Goal: Task Accomplishment & Management: Complete application form

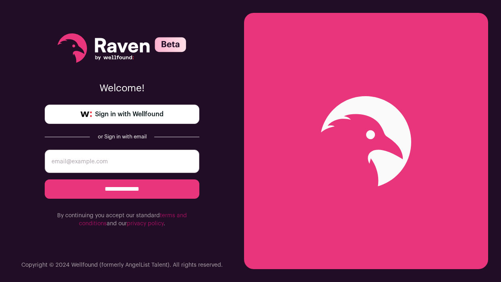
click at [164, 116] on link "Sign in with Wellfound" at bounding box center [122, 114] width 155 height 19
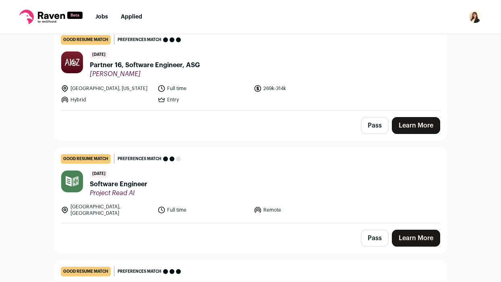
scroll to position [82, 0]
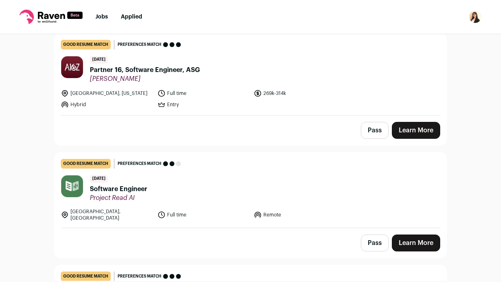
click at [232, 76] on header "[DATE] Partner 16, Software Engineer, ASG [PERSON_NAME]" at bounding box center [250, 69] width 379 height 27
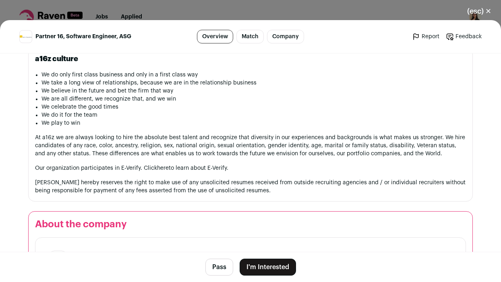
scroll to position [801, 0]
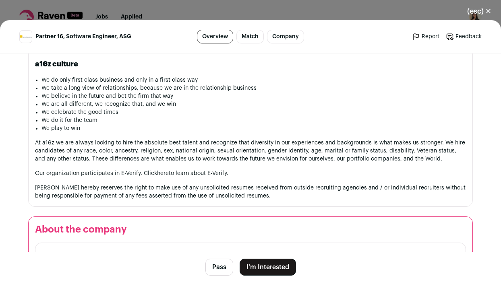
click at [257, 265] on button "I'm Interested" at bounding box center [268, 267] width 56 height 17
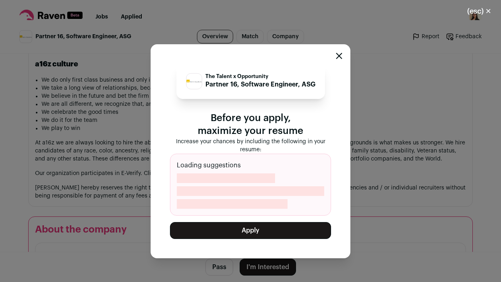
click at [251, 234] on button "Apply" at bounding box center [250, 230] width 161 height 17
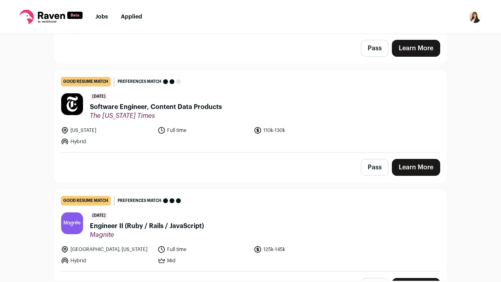
scroll to position [277, 0]
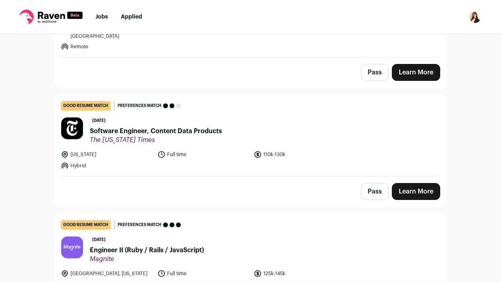
click at [276, 99] on link "good resume match You meet the must-have requirements but are missing some nice…" at bounding box center [250, 136] width 392 height 82
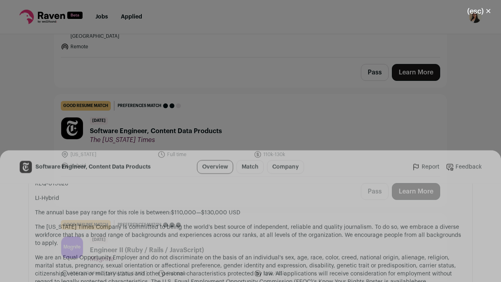
scroll to position [813, 0]
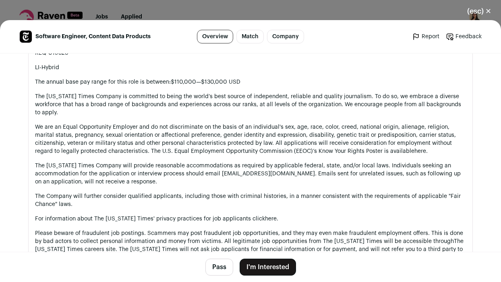
click at [265, 265] on button "I'm Interested" at bounding box center [268, 267] width 56 height 17
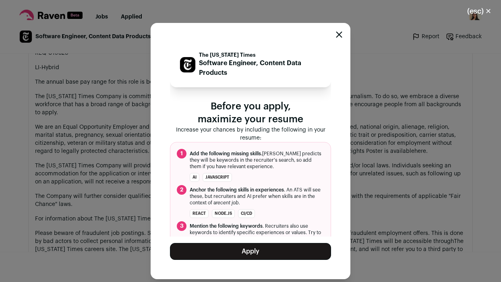
click at [259, 249] on button "Apply" at bounding box center [250, 251] width 161 height 17
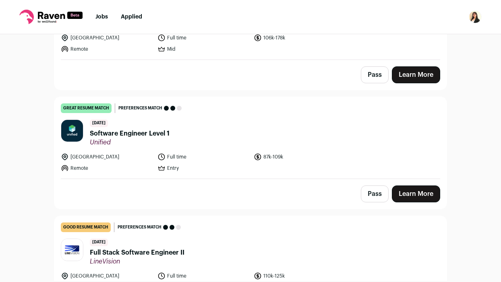
scroll to position [0, 0]
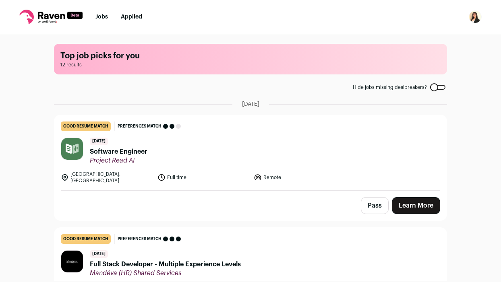
click at [104, 15] on link "Jobs" at bounding box center [101, 17] width 12 height 6
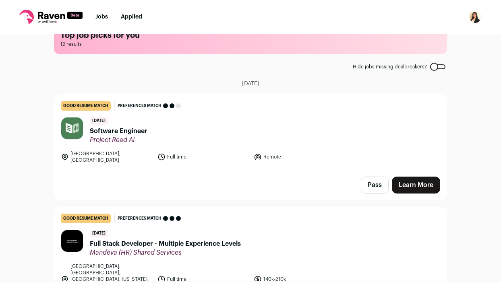
scroll to position [24, 0]
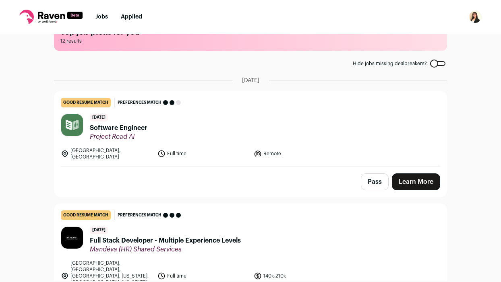
click at [464, 104] on div "Top job picks for you 12 results Hide jobs missing dealbreakers? September 15th…" at bounding box center [250, 157] width 501 height 247
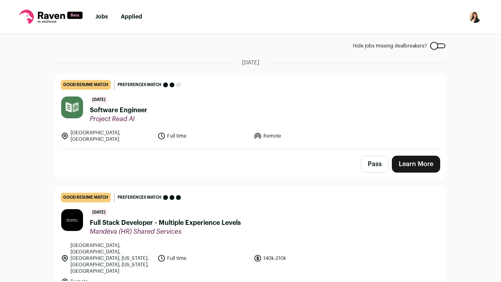
scroll to position [43, 0]
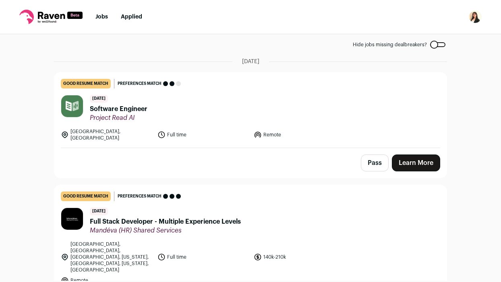
click at [199, 112] on header "9 days ago Software Engineer Project Read AI" at bounding box center [250, 108] width 379 height 27
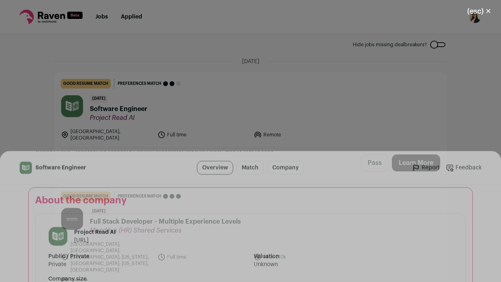
scroll to position [851, 0]
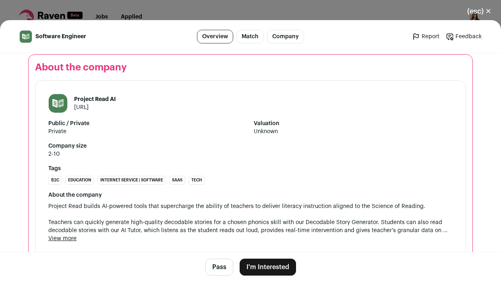
click at [487, 14] on button "(esc) ✕" at bounding box center [480, 11] width 44 height 18
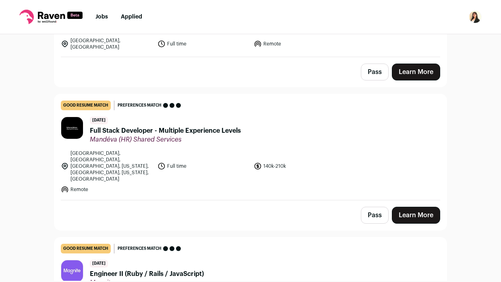
scroll to position [152, 0]
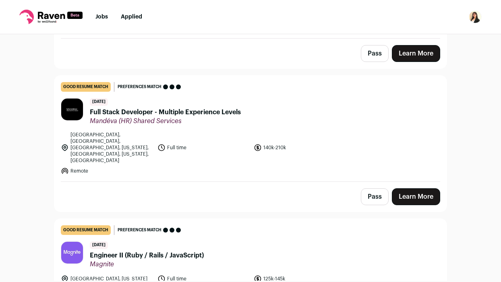
click at [232, 108] on span "Full Stack Developer - Multiple Experience Levels" at bounding box center [165, 113] width 151 height 10
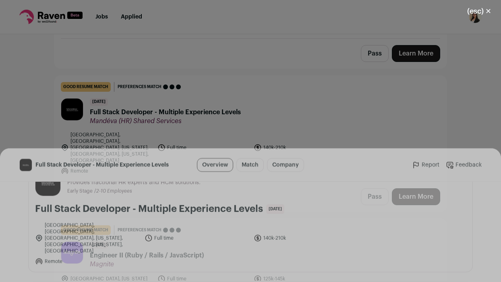
scroll to position [30, 0]
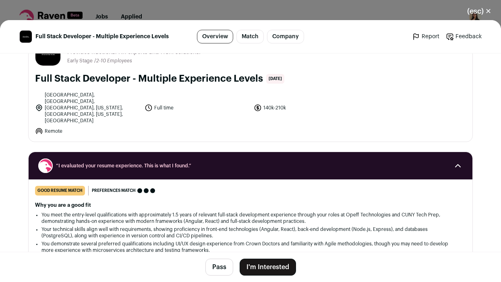
click at [269, 11] on div "(esc) ✕ Full Stack Developer - Multiple Experience Levels Overview Match Compan…" at bounding box center [250, 141] width 501 height 282
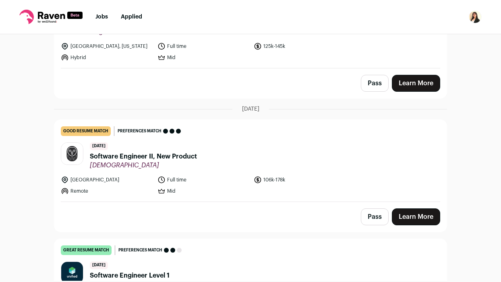
scroll to position [386, 0]
click at [183, 151] on span "Software Engineer II, New Product" at bounding box center [143, 156] width 107 height 10
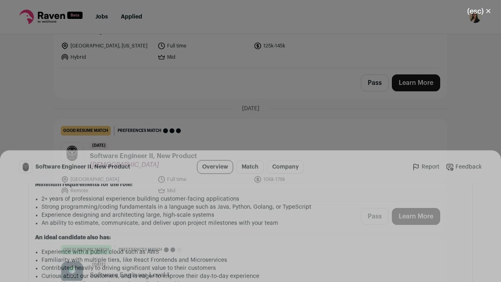
scroll to position [896, 0]
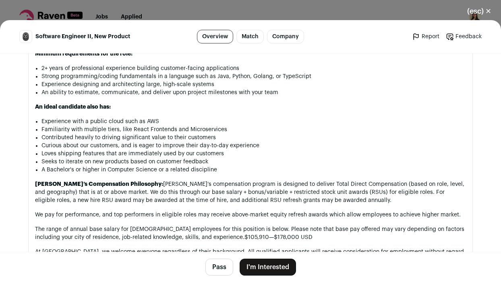
click at [256, 261] on button "I'm Interested" at bounding box center [268, 267] width 56 height 17
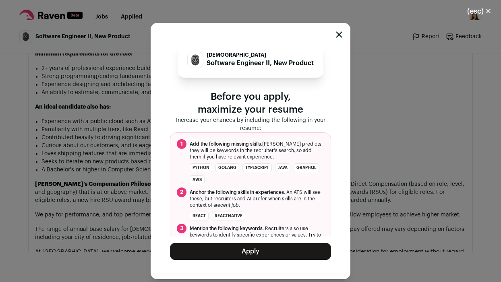
click at [228, 261] on div "Samsara Software Engineer II, New Product Before you apply, maximize your resum…" at bounding box center [251, 151] width 200 height 257
click at [228, 259] on button "Apply" at bounding box center [250, 251] width 161 height 17
